Goal: Information Seeking & Learning: Understand process/instructions

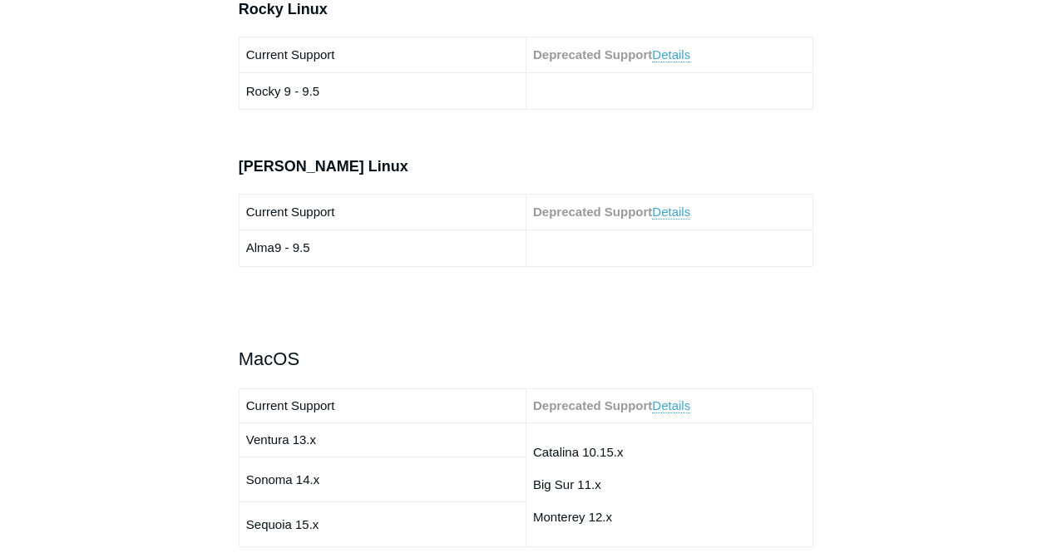
scroll to position [1650, 0]
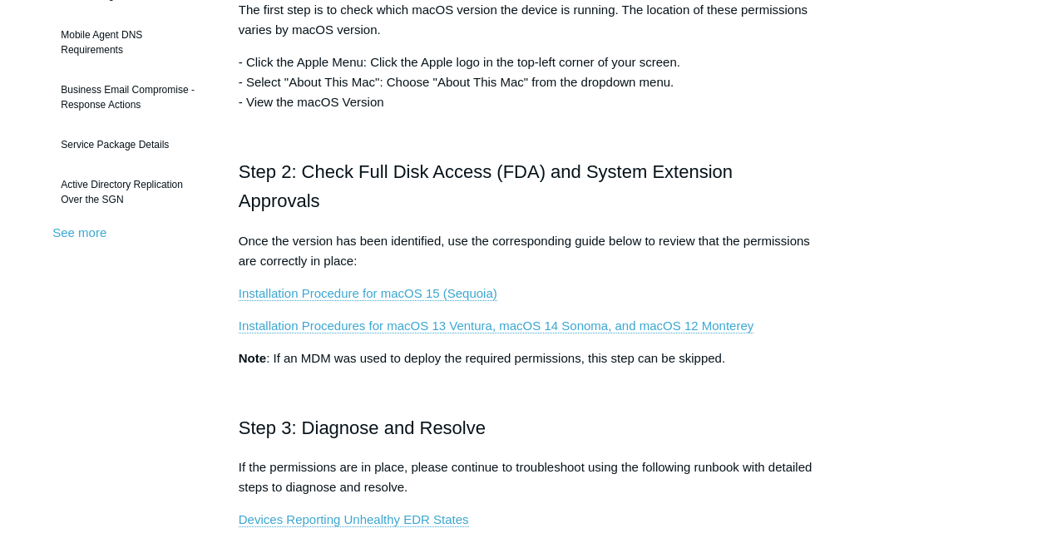
scroll to position [449, 0]
click at [473, 329] on link "Installation Procedures for macOS 13 Ventura, macOS 14 Sonoma, and macOS 12 Mon…" at bounding box center [496, 325] width 515 height 15
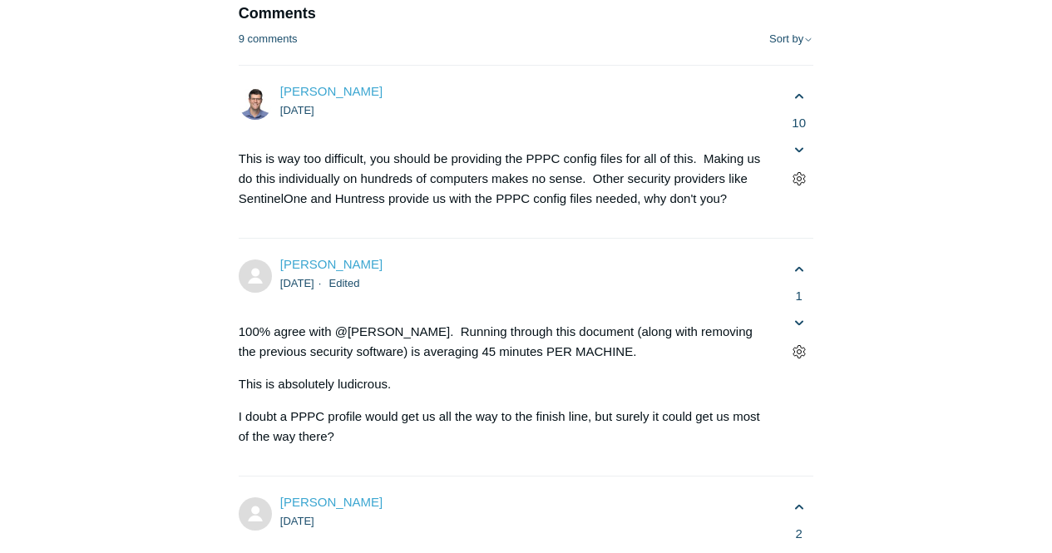
scroll to position [3420, 0]
